Goal: Find specific page/section: Find specific page/section

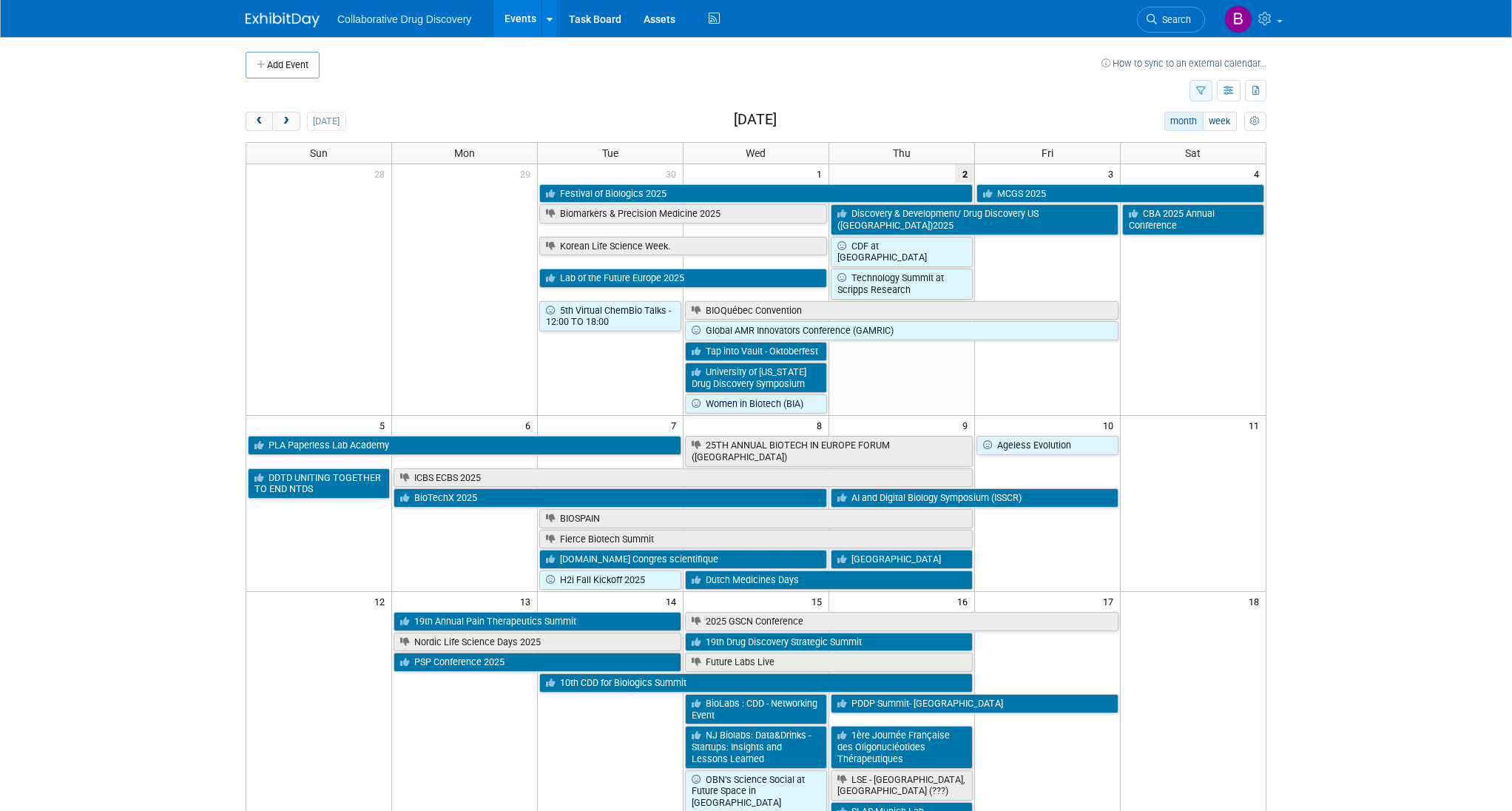
click at [1207, 84] on button "button" at bounding box center [1201, 90] width 23 height 22
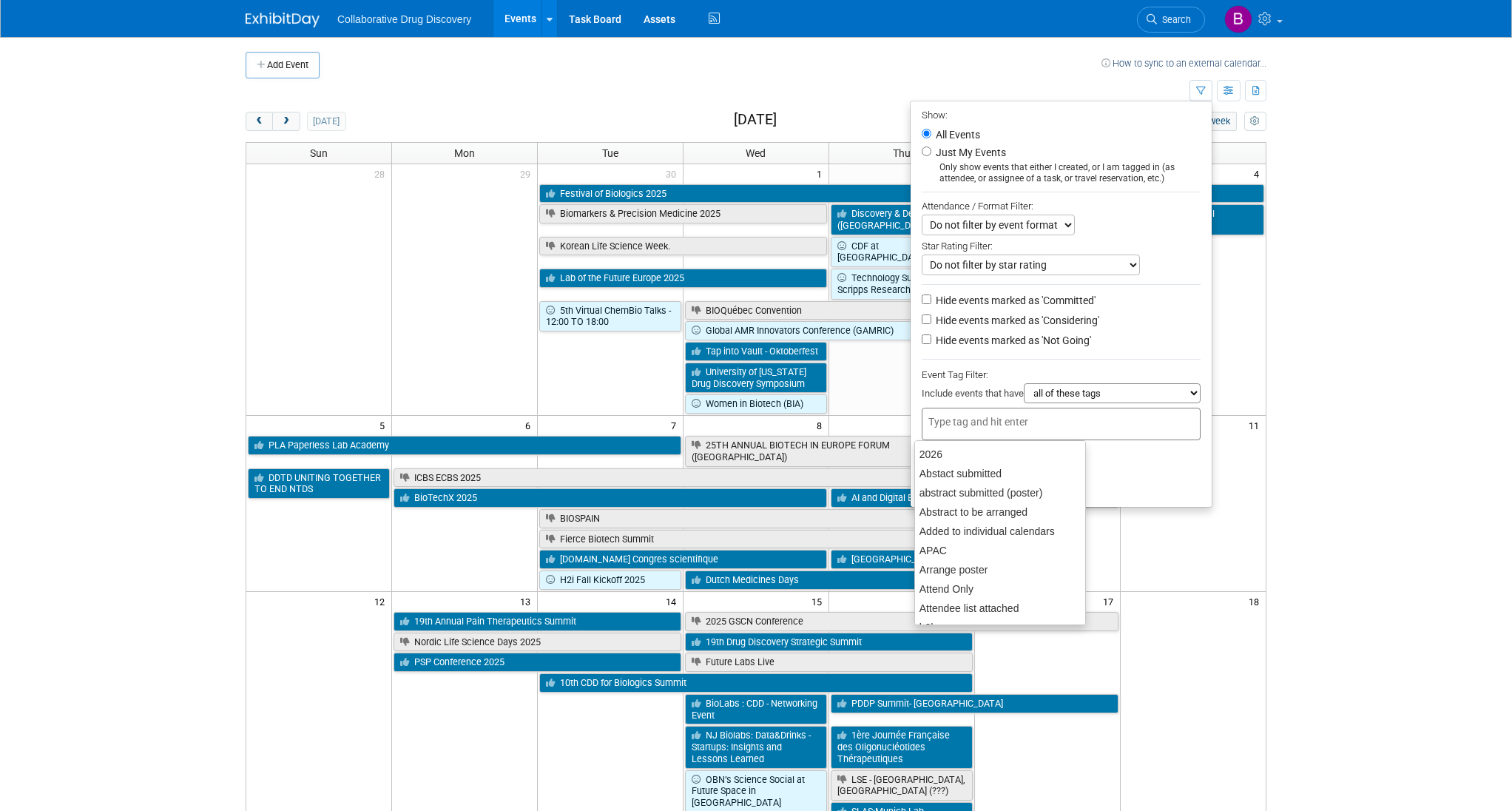
click at [968, 417] on input "text" at bounding box center [987, 421] width 119 height 15
type input "north"
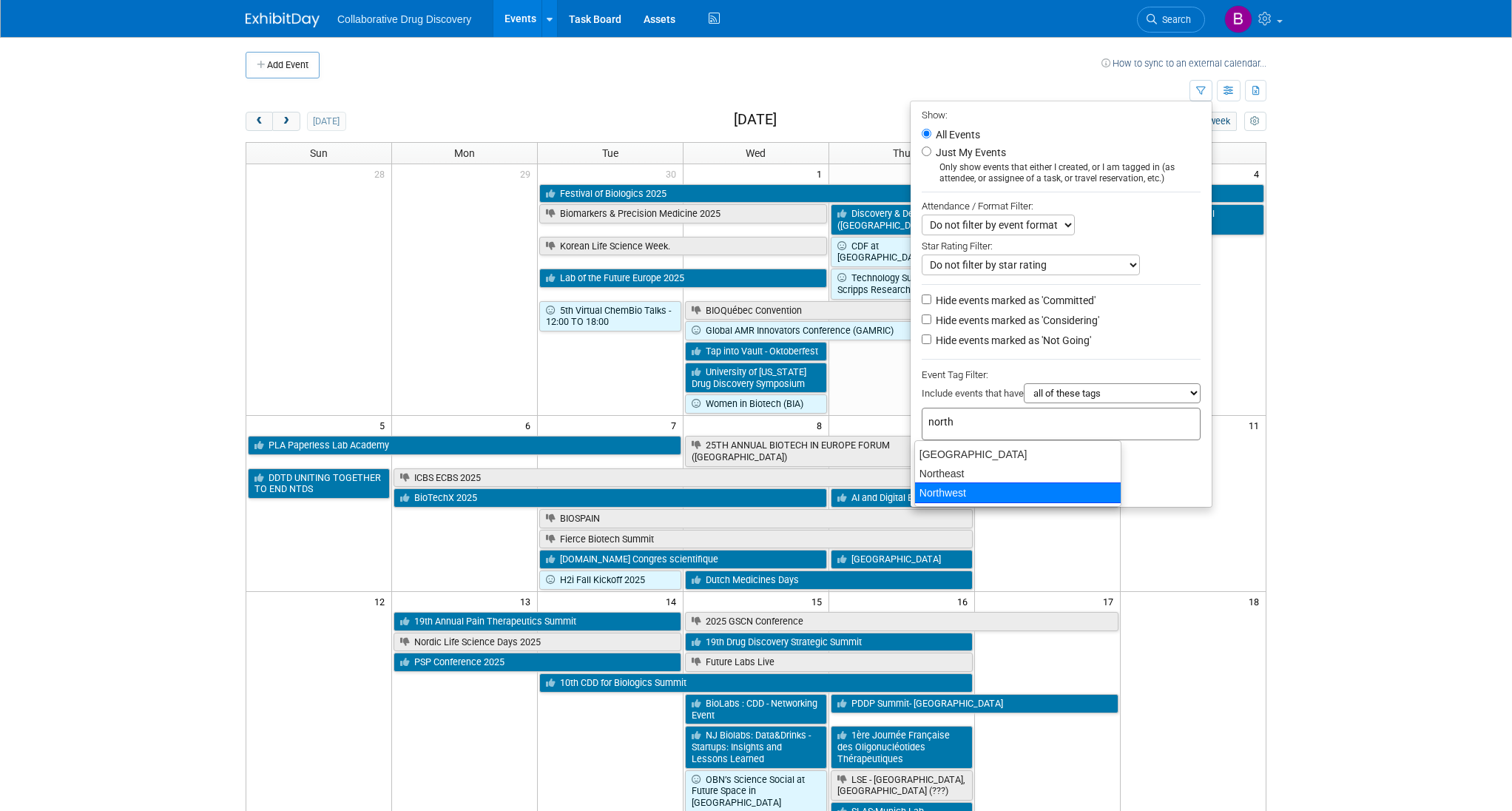
click at [963, 487] on div "Northwest" at bounding box center [1018, 493] width 207 height 21
type input "Northwest"
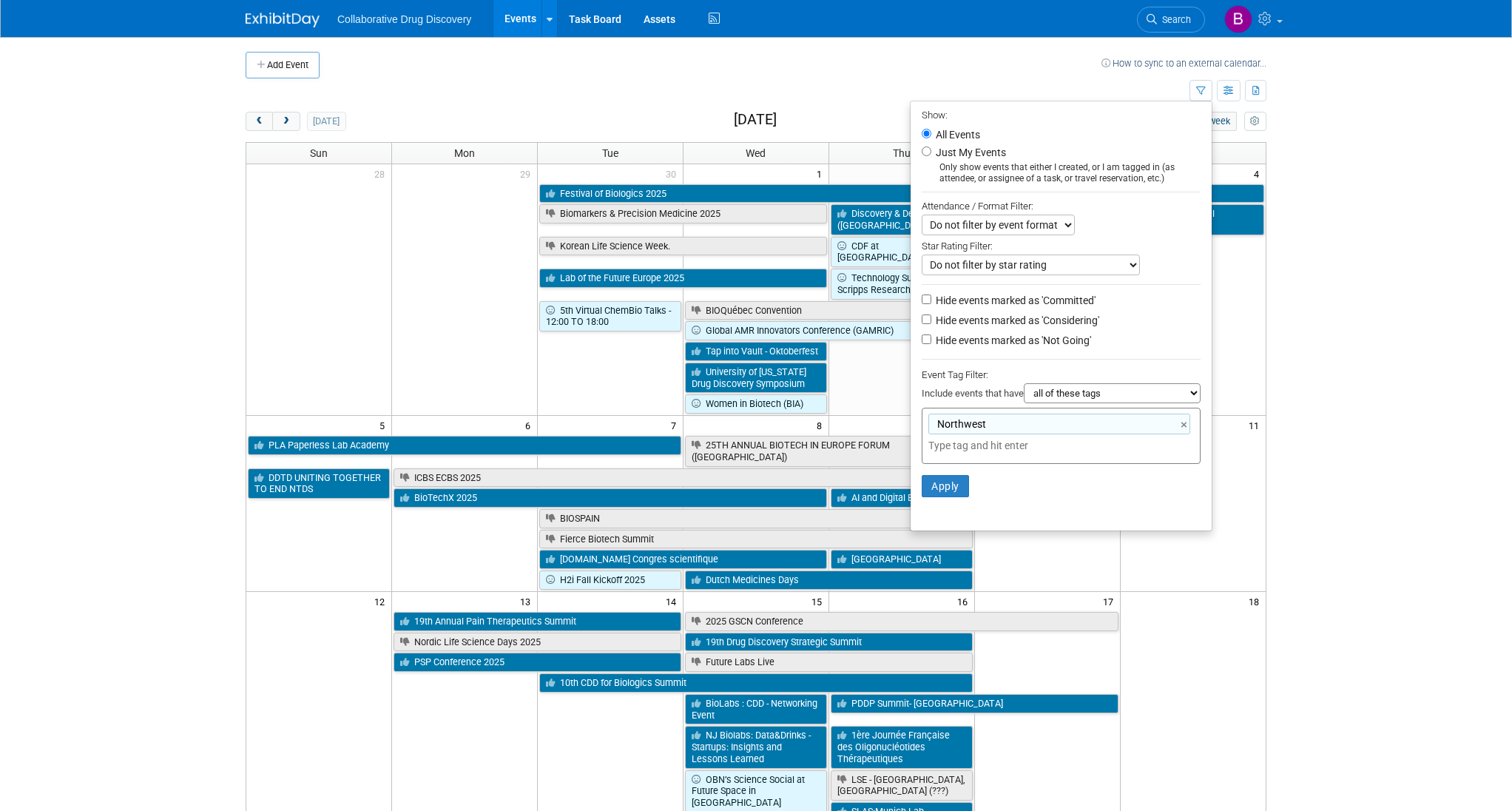
click at [963, 444] on input "text" at bounding box center [1031, 445] width 207 height 15
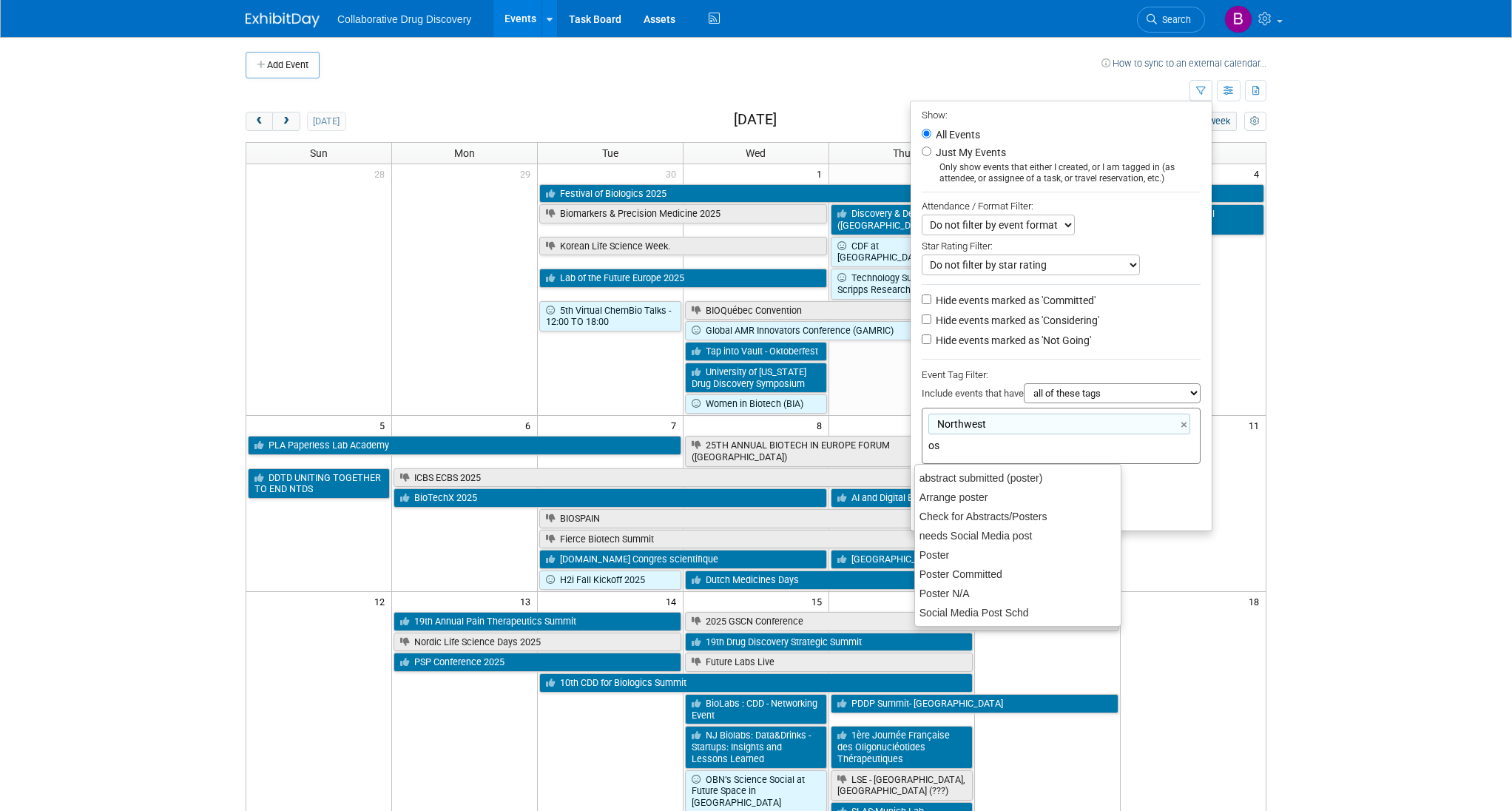
type input "o"
type input "south"
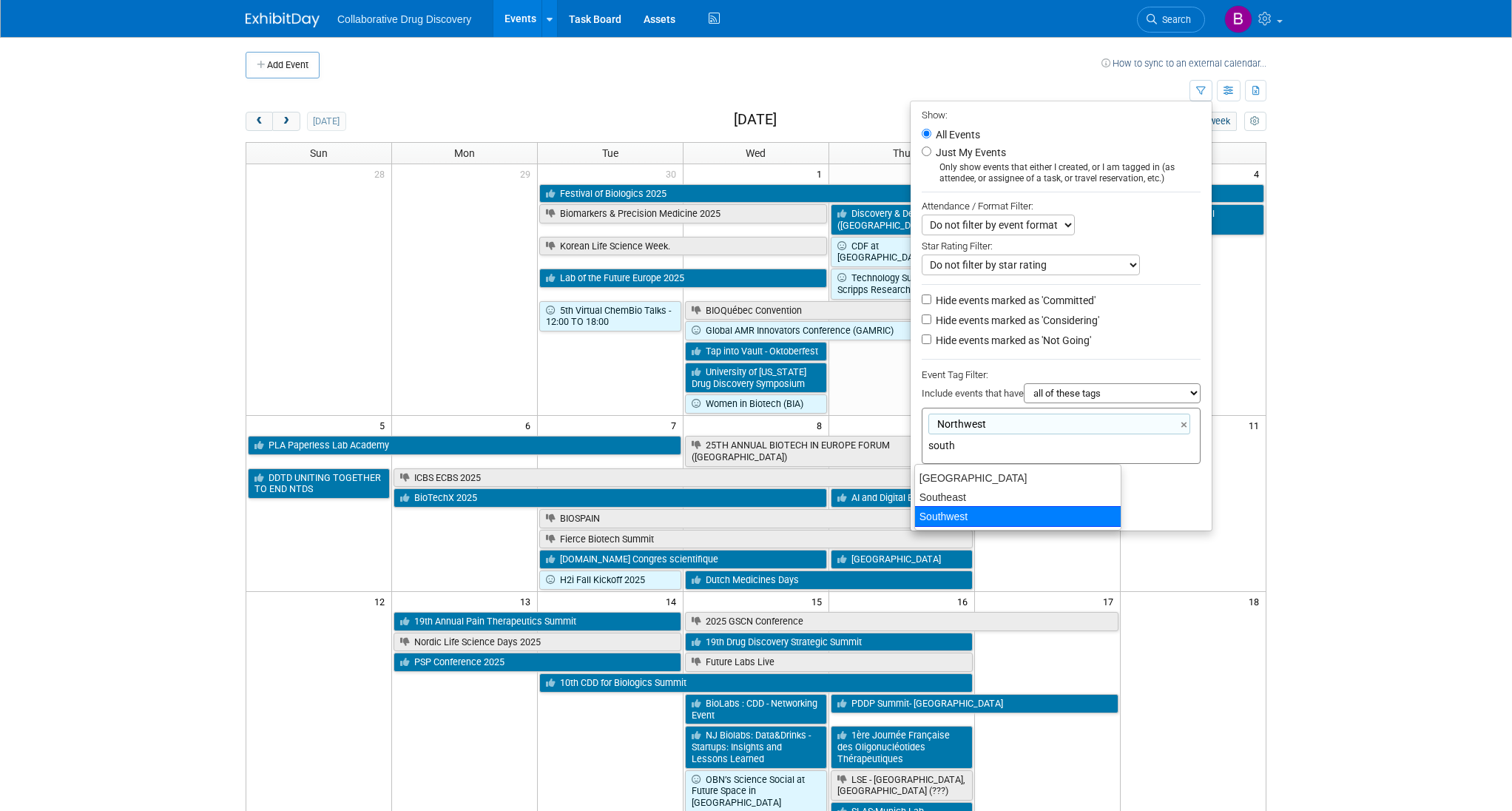
click at [961, 518] on div "Southwest" at bounding box center [1018, 516] width 207 height 21
type input "Northwest, Southwest"
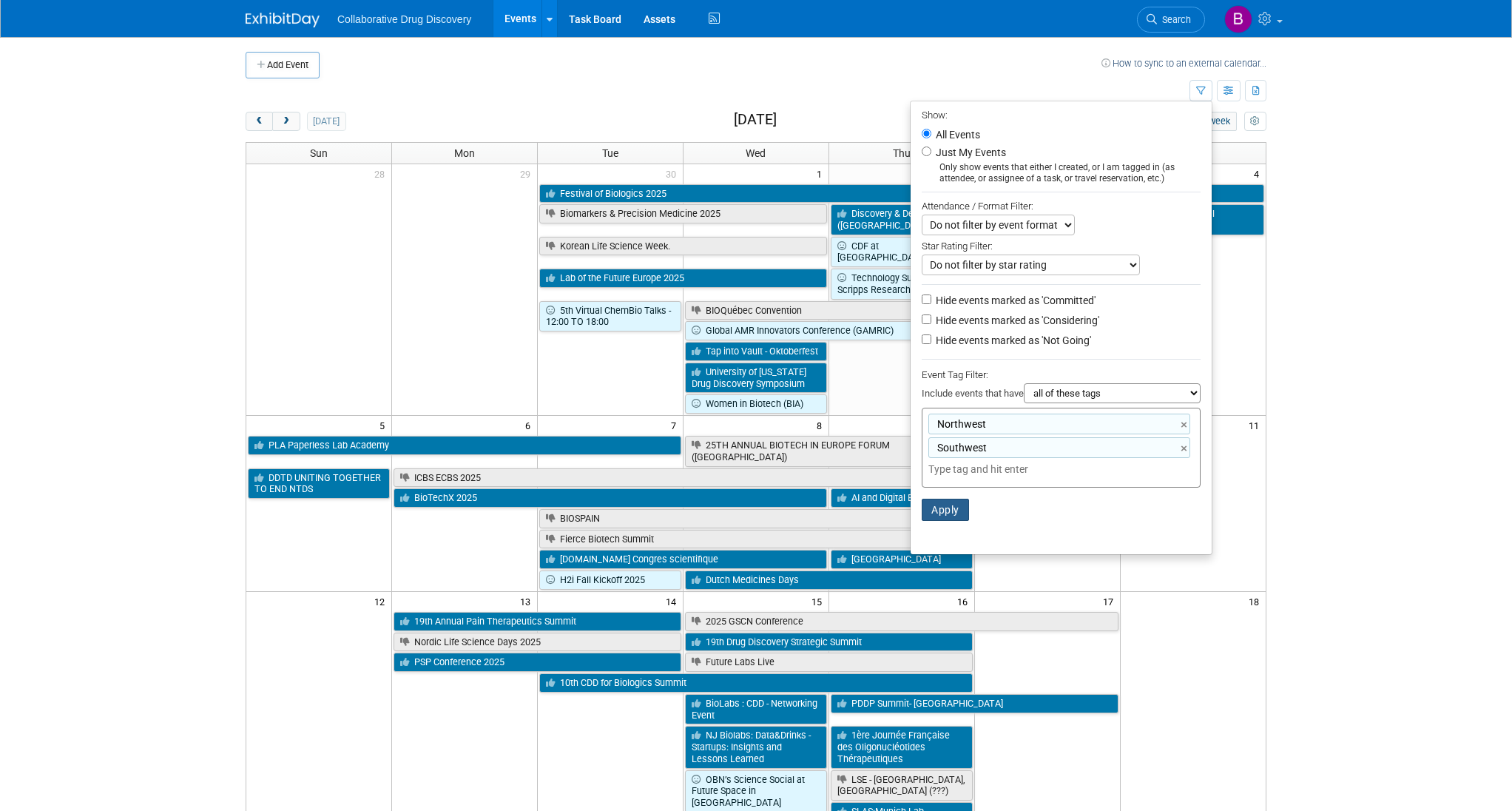
click at [943, 511] on button "Apply" at bounding box center [946, 510] width 48 height 23
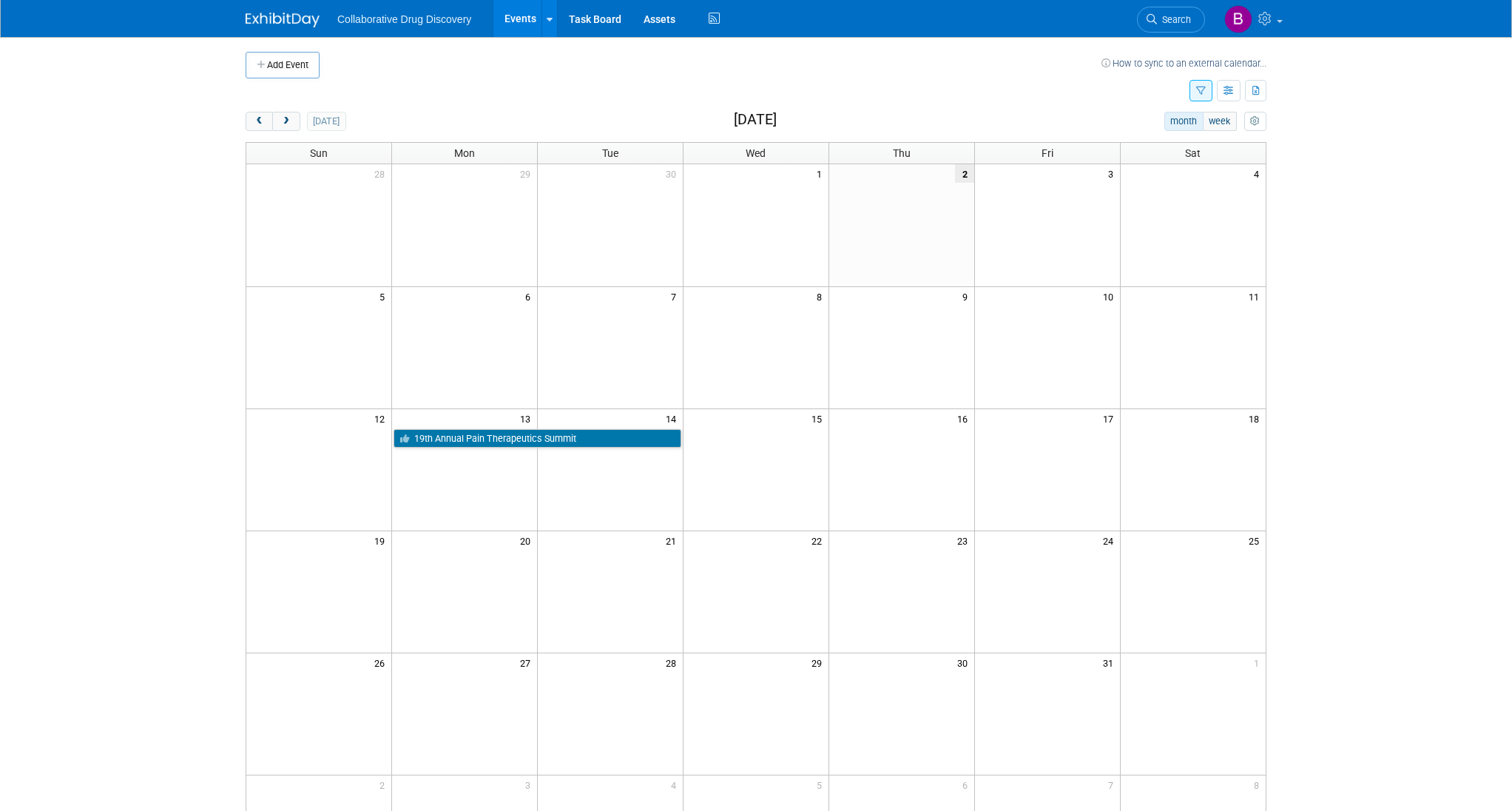
click at [1194, 93] on button "button" at bounding box center [1201, 90] width 23 height 22
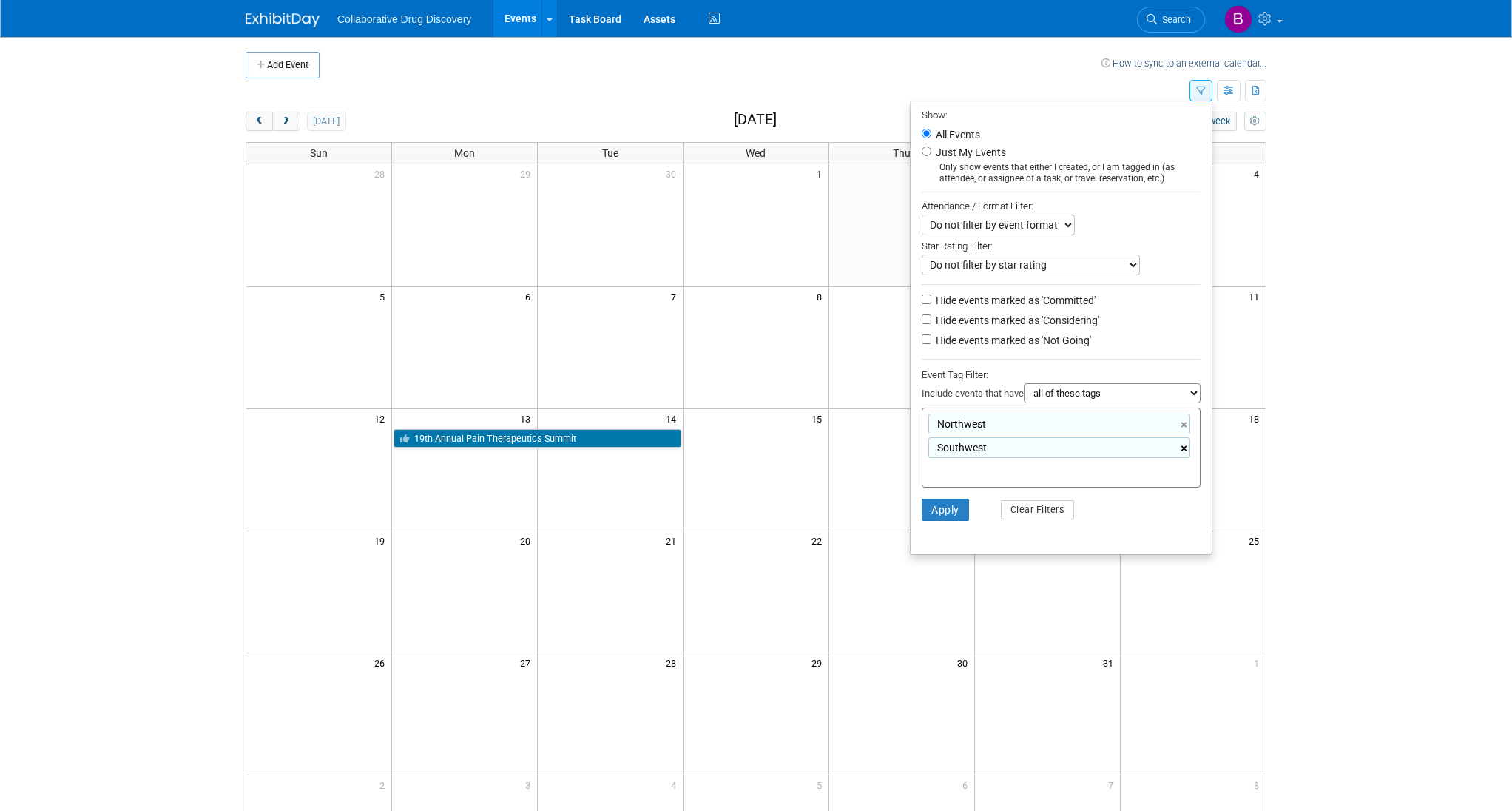
click at [1182, 446] on link "×" at bounding box center [1186, 449] width 10 height 17
type input "Northwest"
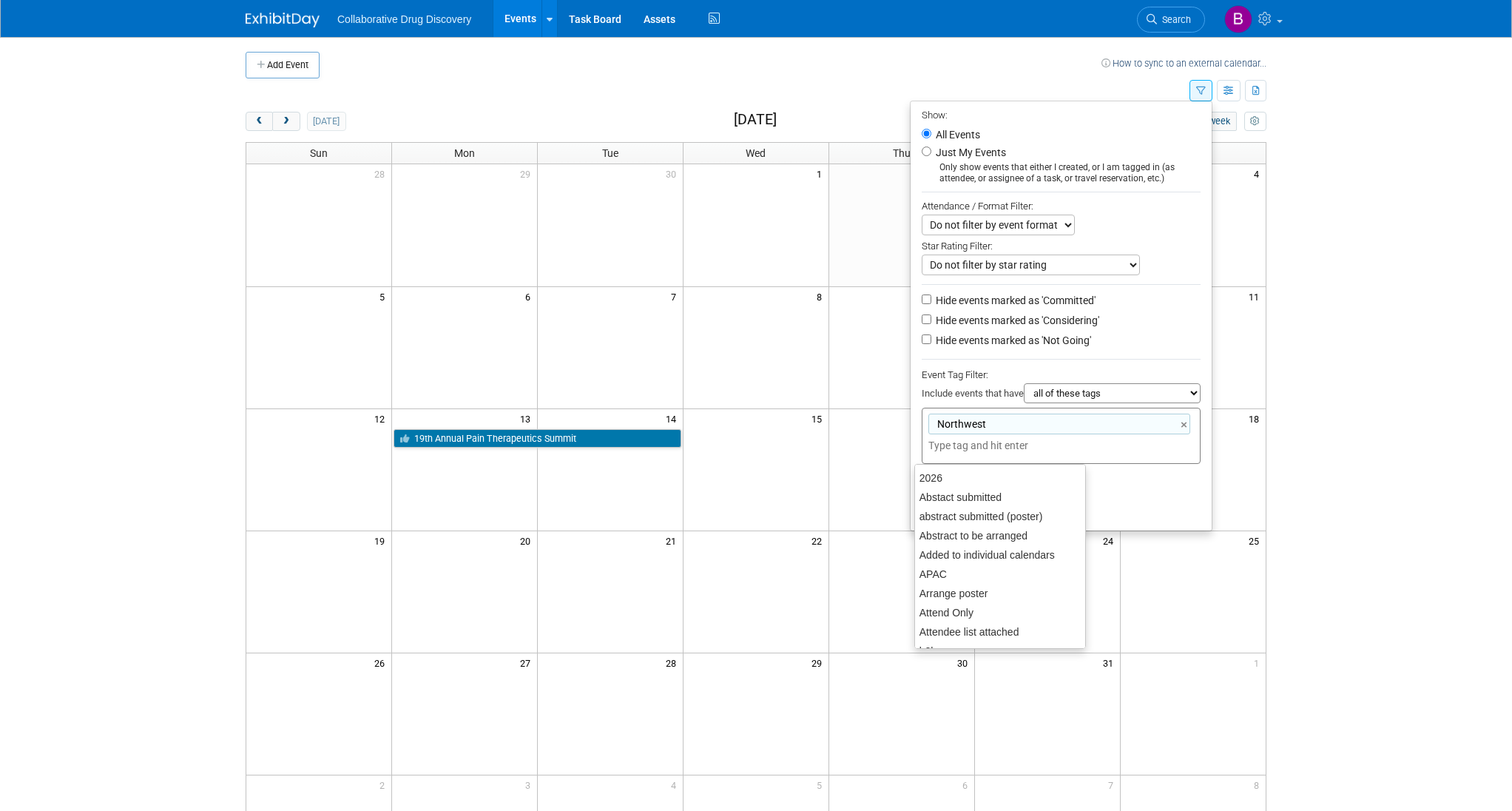
click at [1105, 457] on div "Northwest Northwest ×" at bounding box center [1062, 436] width 279 height 56
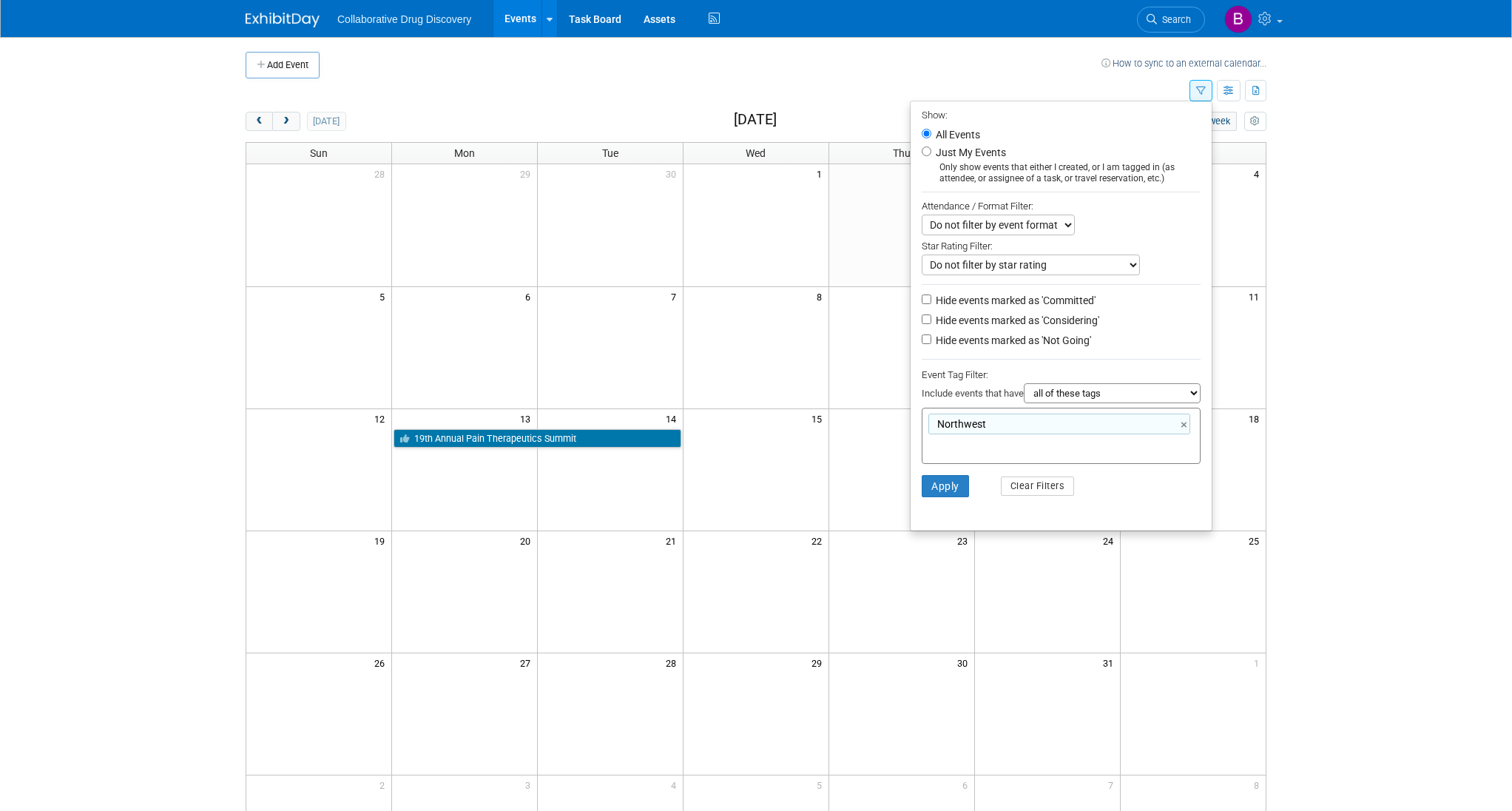
click at [1147, 490] on li "Apply Clear Filters" at bounding box center [1062, 486] width 301 height 44
click at [928, 485] on button "Apply" at bounding box center [946, 487] width 48 height 23
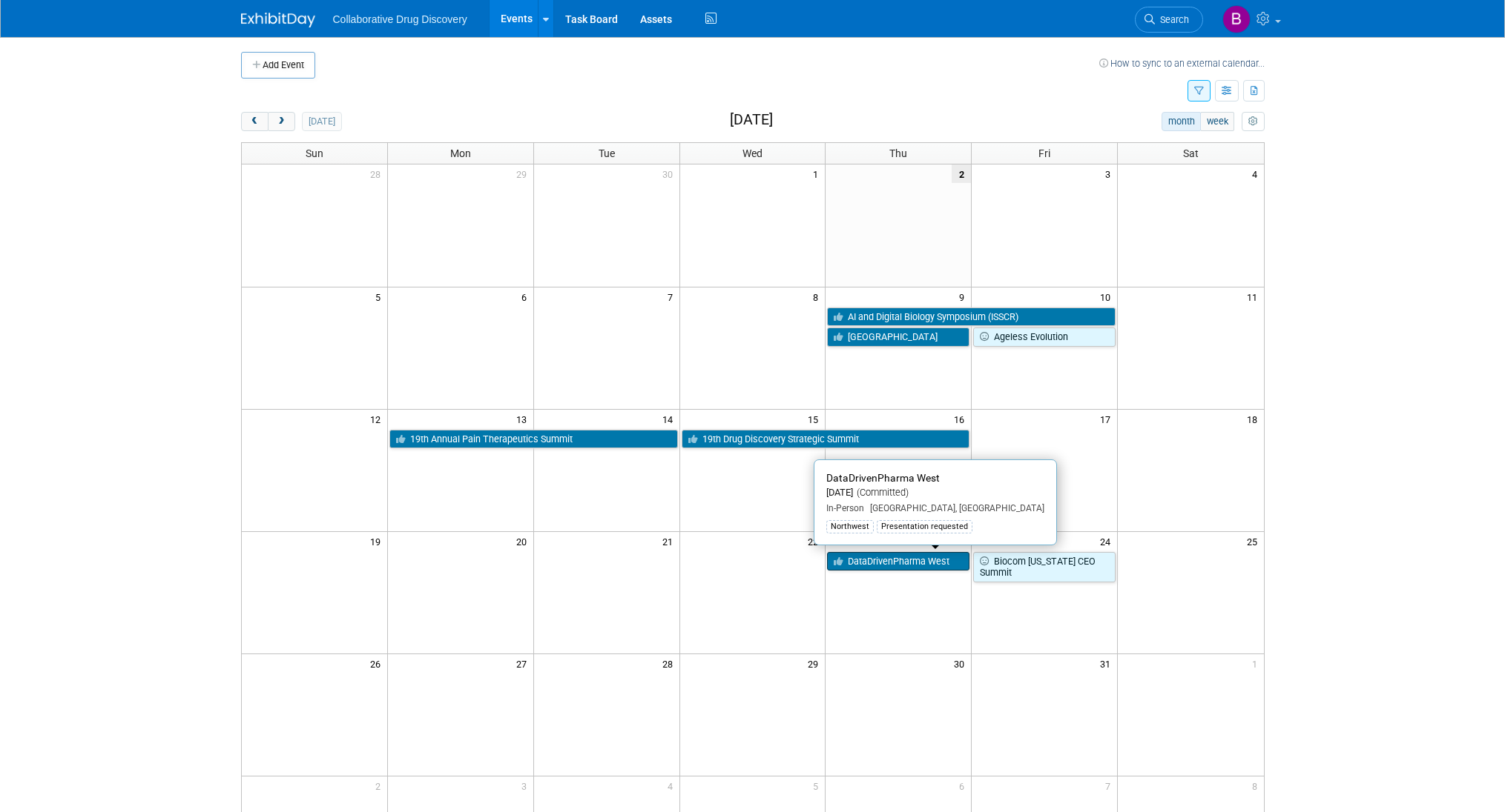
click at [909, 560] on link "DataDrivenPharma West" at bounding box center [898, 562] width 142 height 19
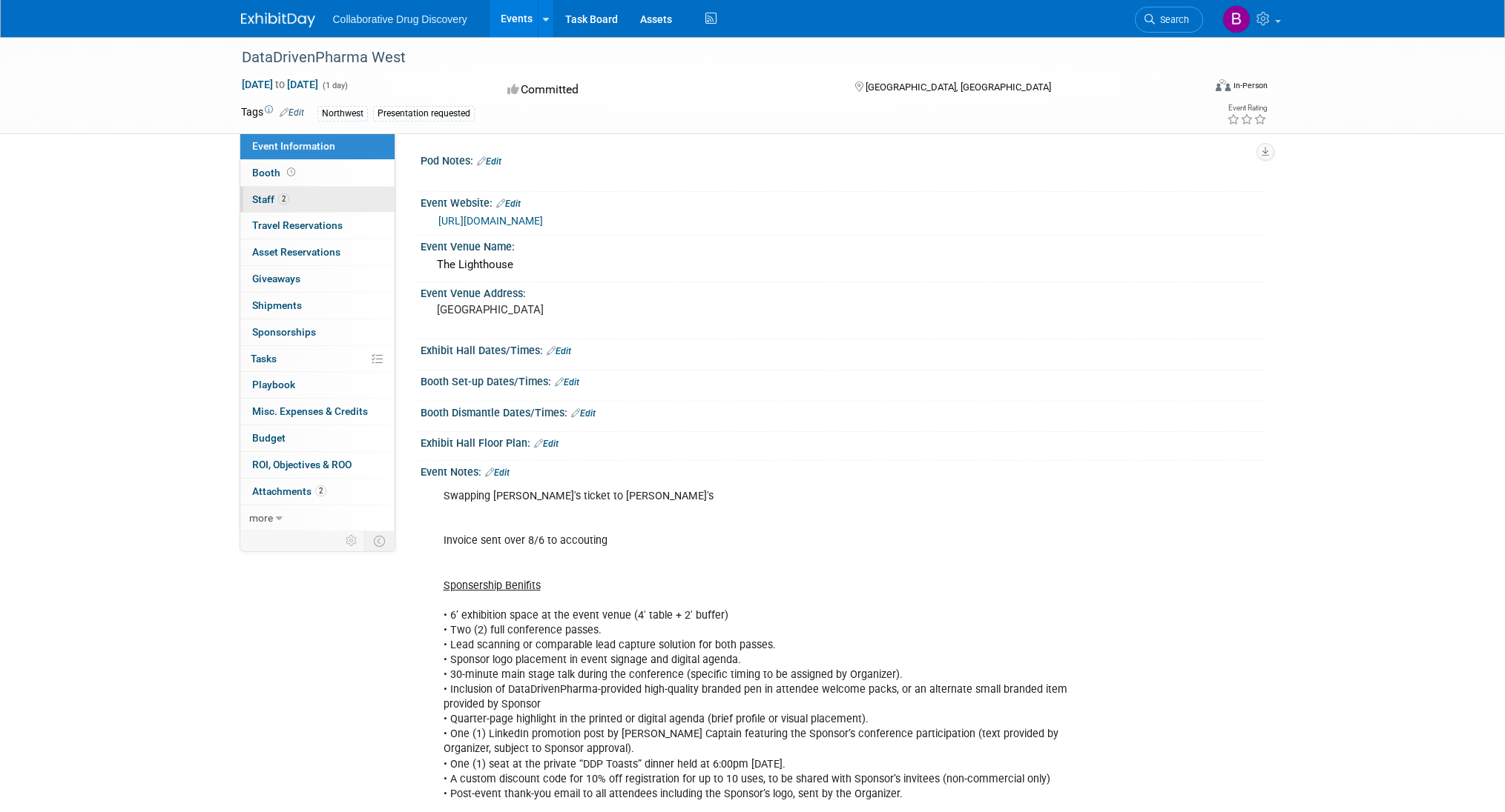
click at [307, 201] on link "2 Staff 2" at bounding box center [318, 200] width 154 height 26
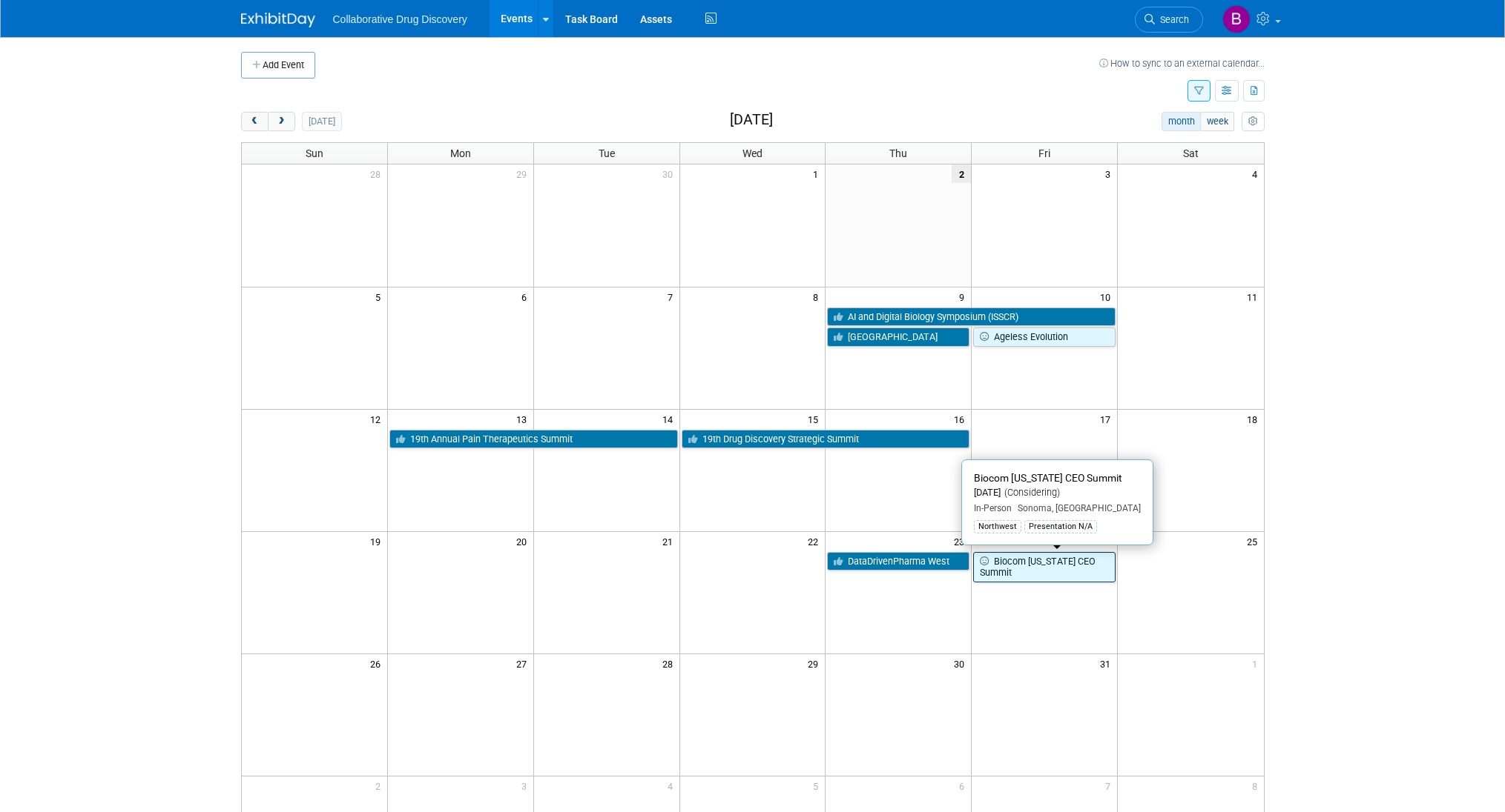
click at [1022, 562] on link "Biocom [US_STATE] CEO Summit" at bounding box center [1044, 567] width 142 height 30
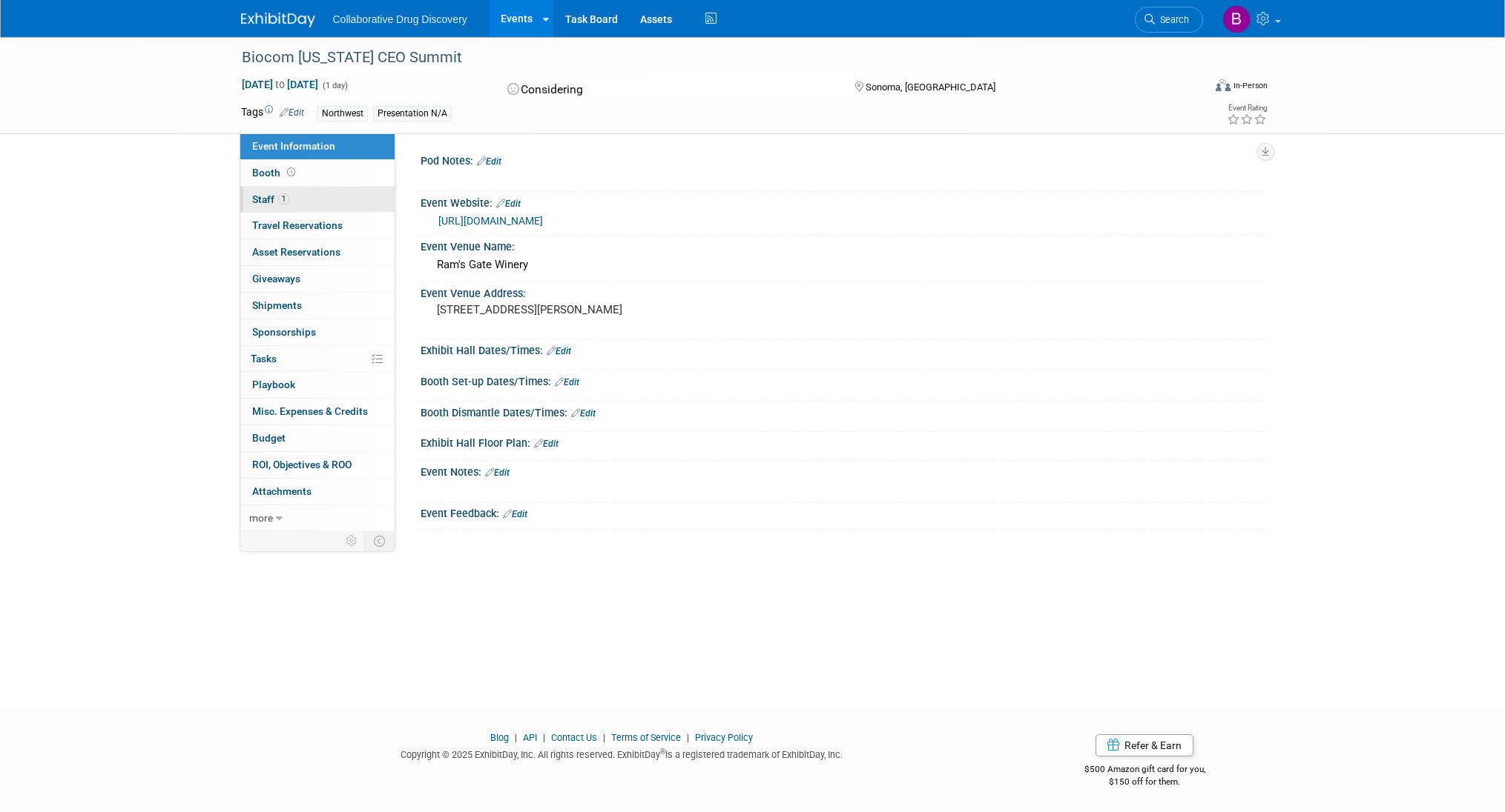
click at [299, 201] on link "1 Staff 1" at bounding box center [318, 200] width 154 height 26
